Goal: Check status: Check status

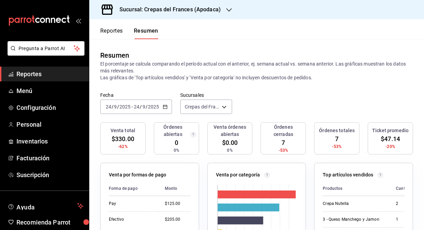
click at [146, 107] on span "/" at bounding box center [146, 106] width 2 height 5
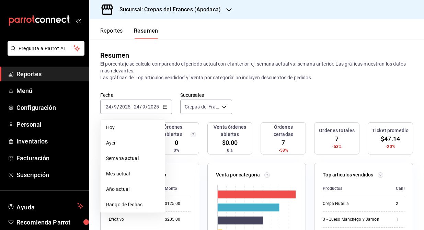
click at [160, 5] on h3 "Sucursal: Crepas del Frances (Apodaca)" at bounding box center [167, 9] width 107 height 8
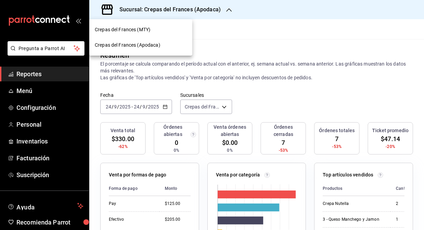
click at [150, 30] on span "Crepas del Frances (MTY)" at bounding box center [123, 29] width 56 height 7
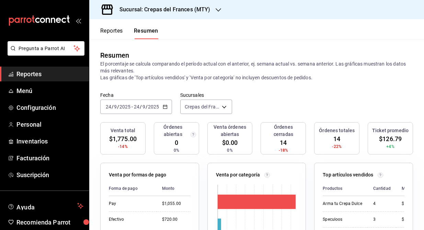
click at [148, 109] on div "[DATE] [DATE] - [DATE] [DATE]" at bounding box center [136, 106] width 72 height 14
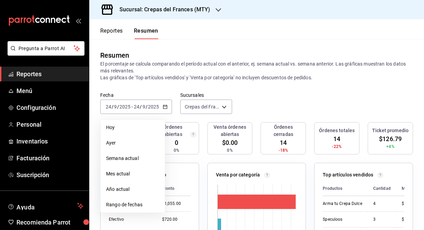
click at [140, 125] on span "Hoy" at bounding box center [132, 127] width 53 height 7
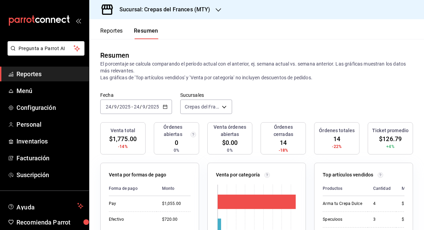
click at [151, 111] on div "[DATE] [DATE] - [DATE] [DATE]" at bounding box center [136, 106] width 72 height 14
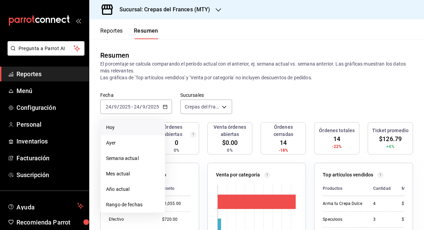
click at [132, 129] on span "Hoy" at bounding box center [132, 127] width 53 height 7
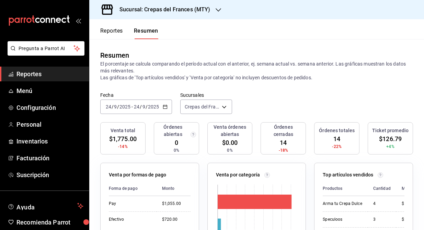
click at [172, 109] on div "Fecha [DATE] [DATE] - [DATE] [DATE] Sucursales Crepas del Frances (MTY) [object…" at bounding box center [256, 107] width 334 height 30
click at [164, 109] on icon "button" at bounding box center [165, 106] width 5 height 5
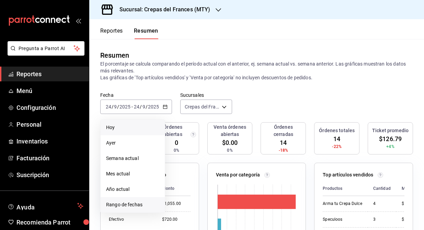
click at [141, 202] on span "Rango de fechas" at bounding box center [132, 204] width 53 height 7
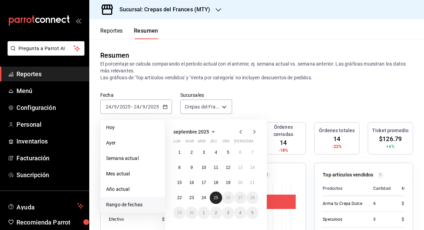
click at [217, 197] on abbr "25" at bounding box center [215, 197] width 4 height 5
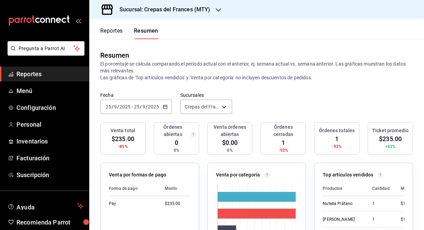
click at [340, 82] on div "Resumen El porcentaje se calcula comparando el período actual con el anterior, …" at bounding box center [256, 65] width 334 height 53
